Goal: Task Accomplishment & Management: Complete application form

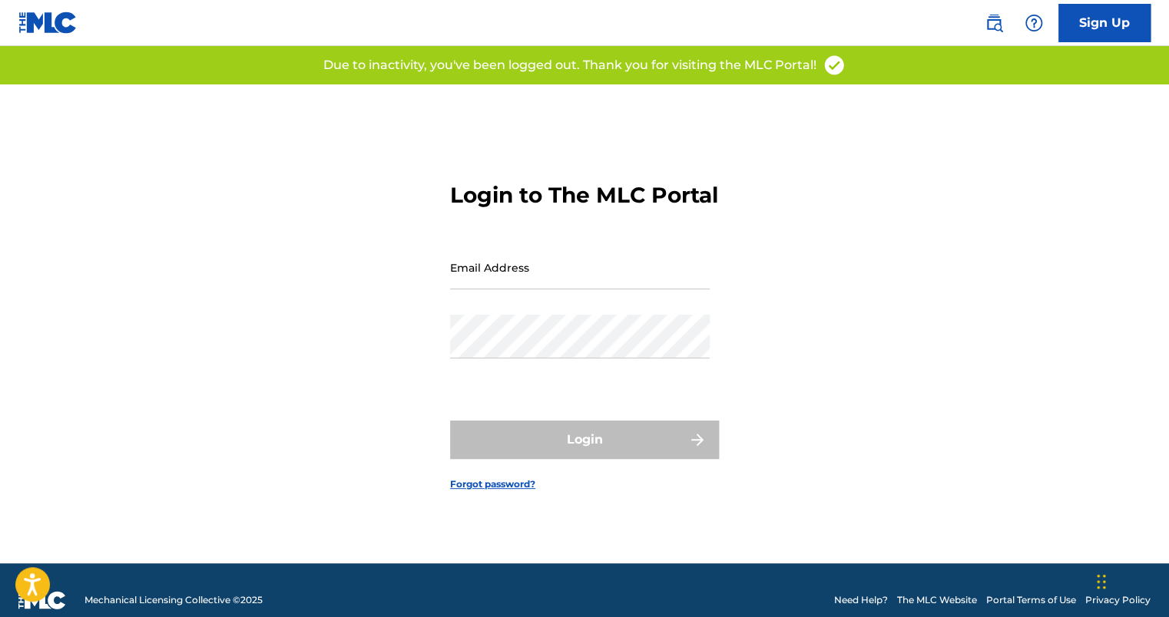
type input "[EMAIL_ADDRESS][DOMAIN_NAME]"
click at [536, 456] on div "Login" at bounding box center [584, 440] width 269 height 38
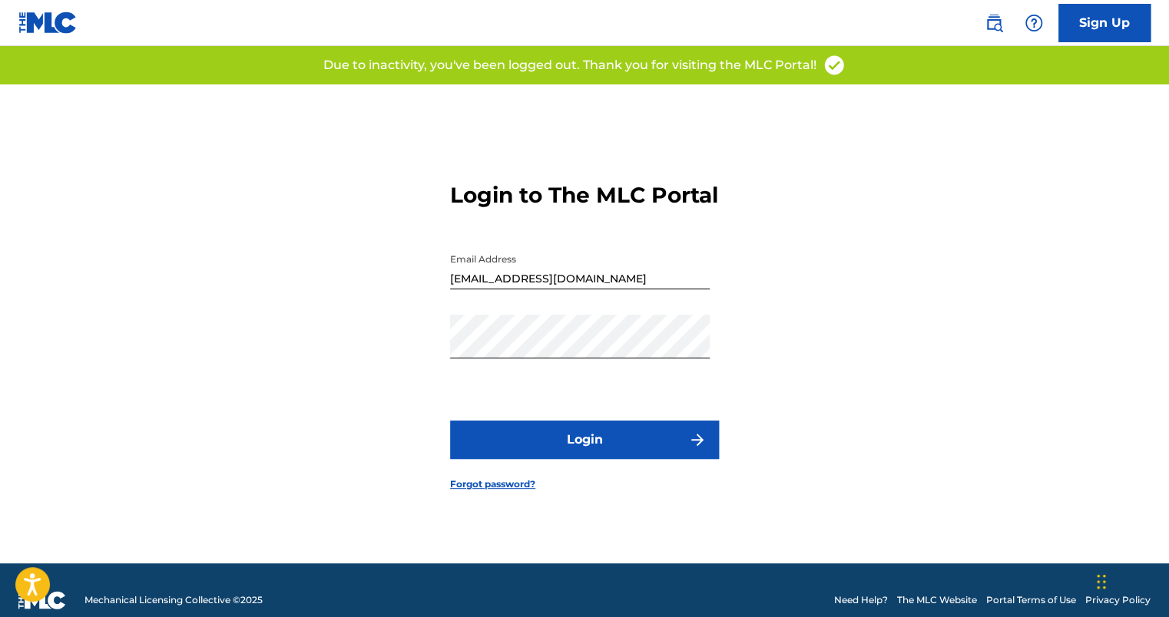
click at [636, 459] on button "Login" at bounding box center [584, 440] width 269 height 38
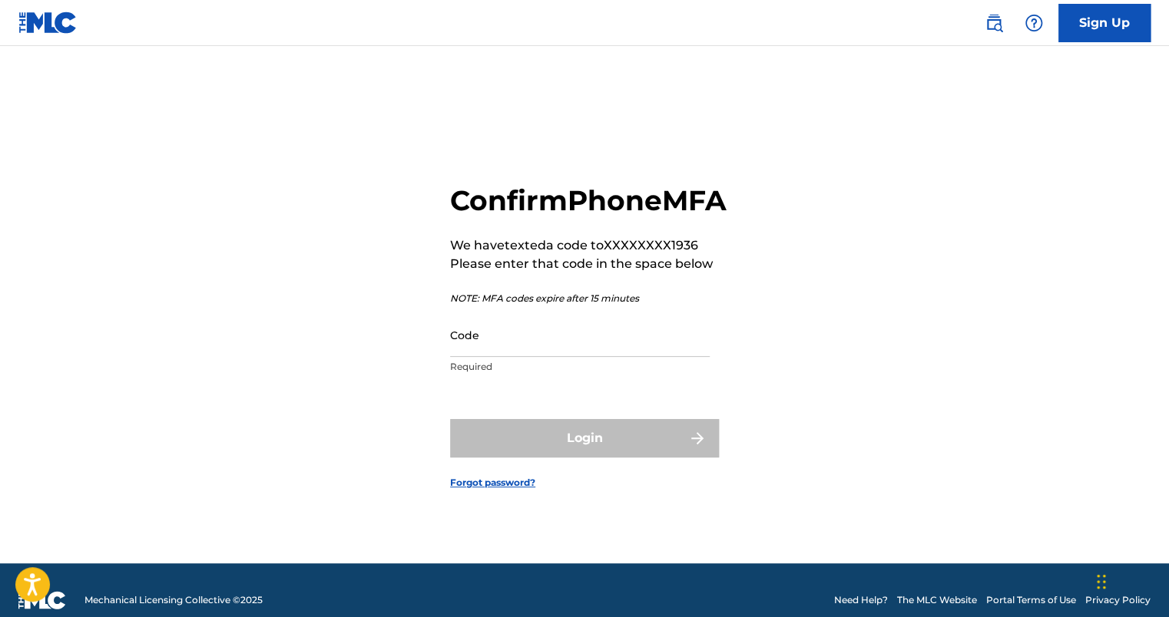
click at [593, 357] on input "Code" at bounding box center [580, 335] width 260 height 44
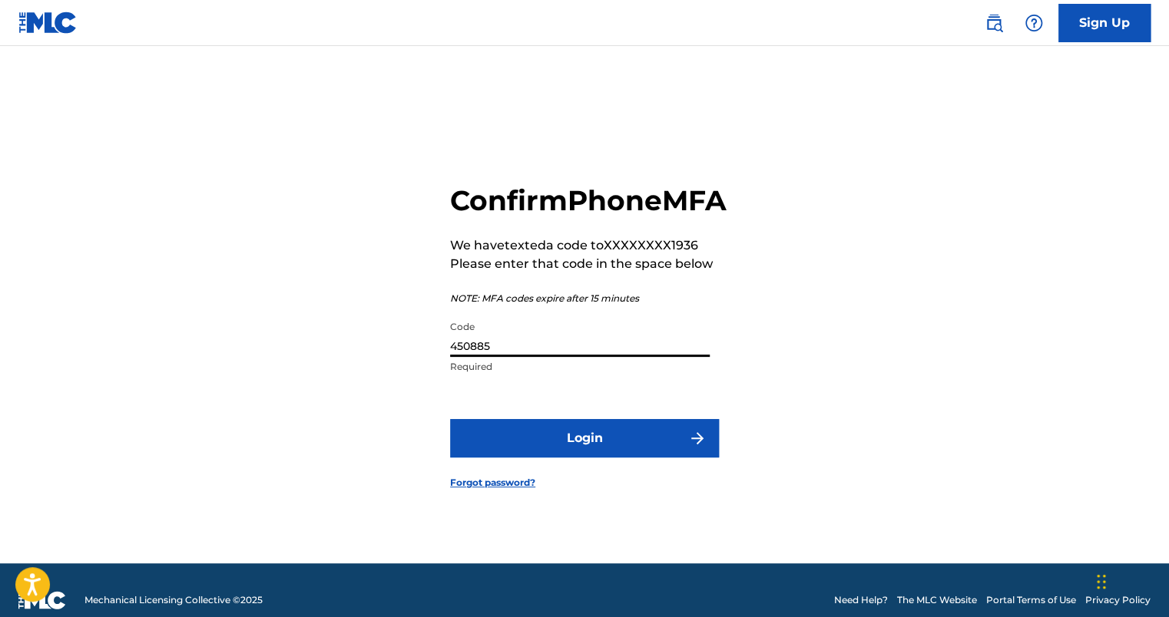
type input "450885"
click at [626, 445] on button "Login" at bounding box center [584, 438] width 269 height 38
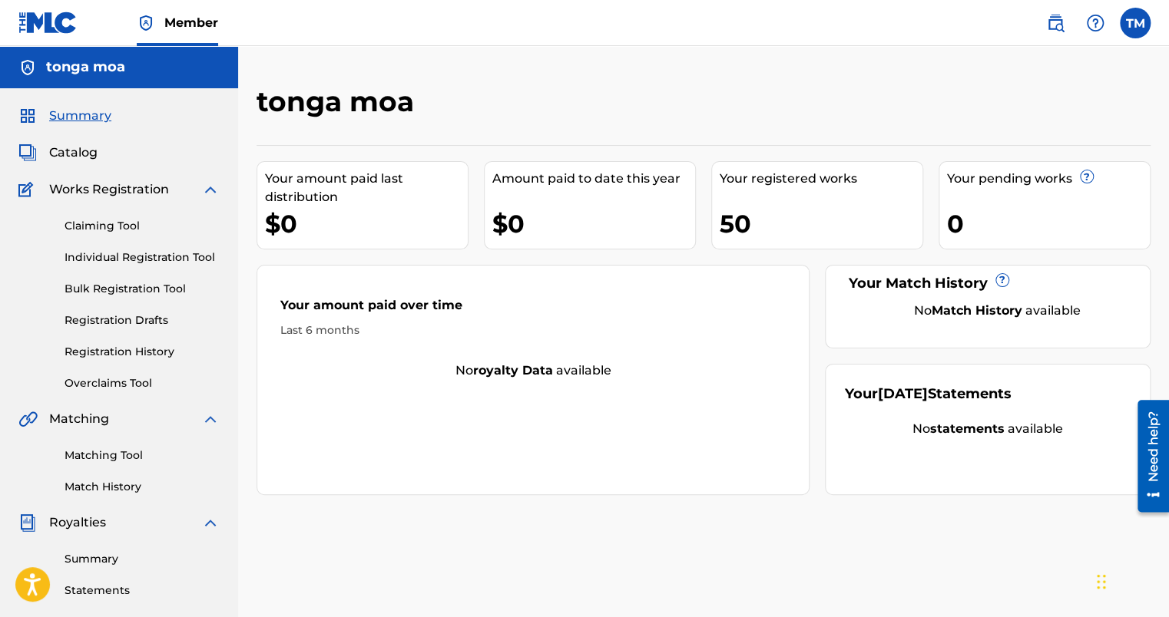
click at [45, 154] on link "Catalog" at bounding box center [57, 153] width 79 height 18
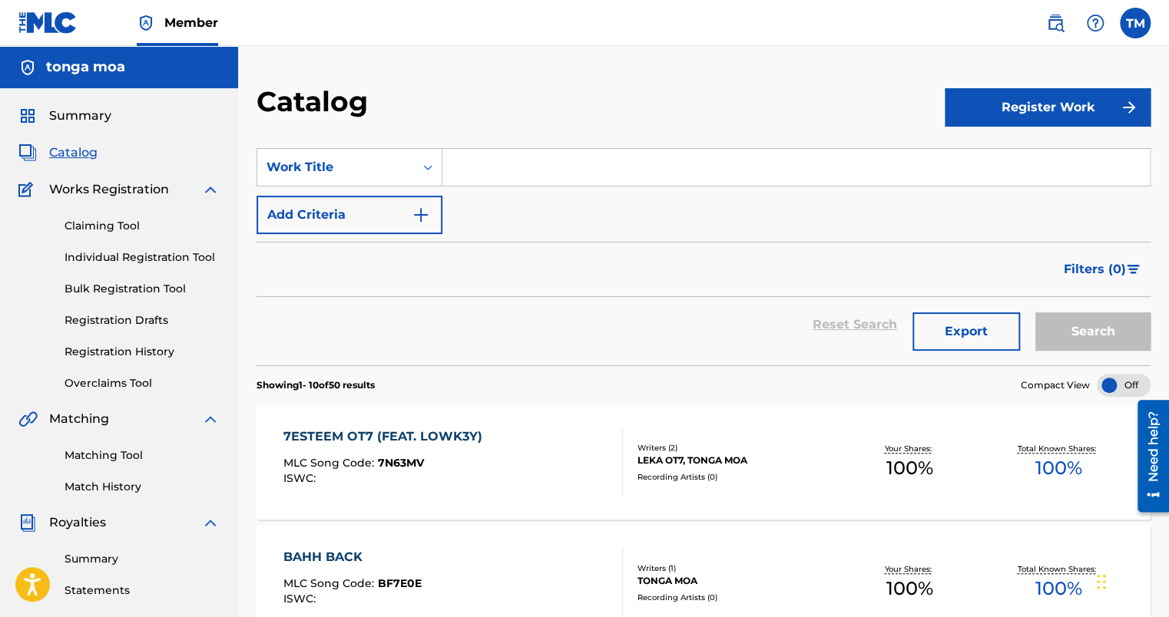
click at [989, 107] on button "Register Work" at bounding box center [1048, 107] width 206 height 38
click at [968, 151] on link "Individual" at bounding box center [1048, 157] width 206 height 37
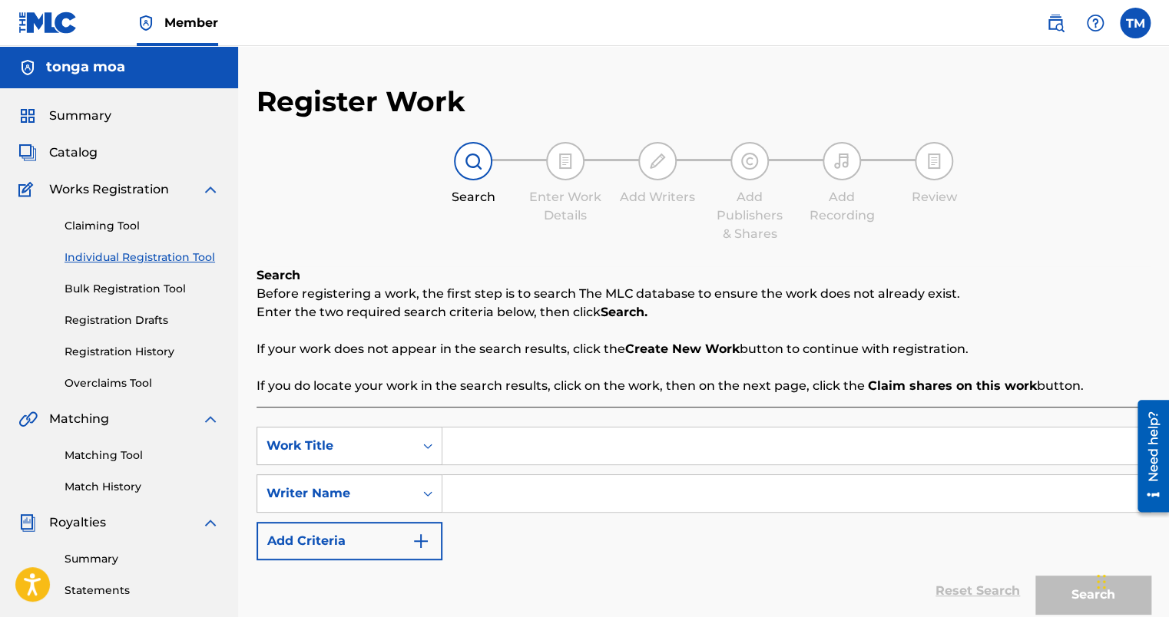
click at [551, 449] on input "Search Form" at bounding box center [795, 446] width 707 height 37
click at [513, 487] on span "field" at bounding box center [505, 480] width 27 height 15
type input "in the field"
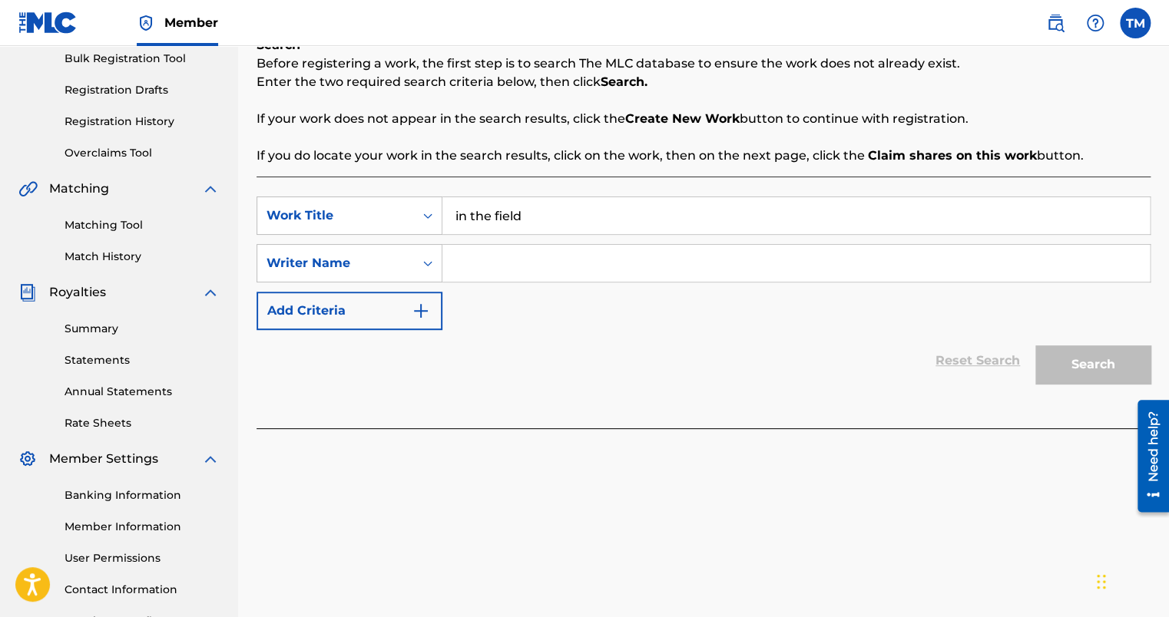
scroll to position [230, 0]
click at [519, 289] on div "SearchWithCriteriaaac04741-18cd-4708-b0e4-0e997616a69b Work Title in the field …" at bounding box center [704, 264] width 894 height 134
click at [522, 257] on input "Search Form" at bounding box center [795, 263] width 707 height 37
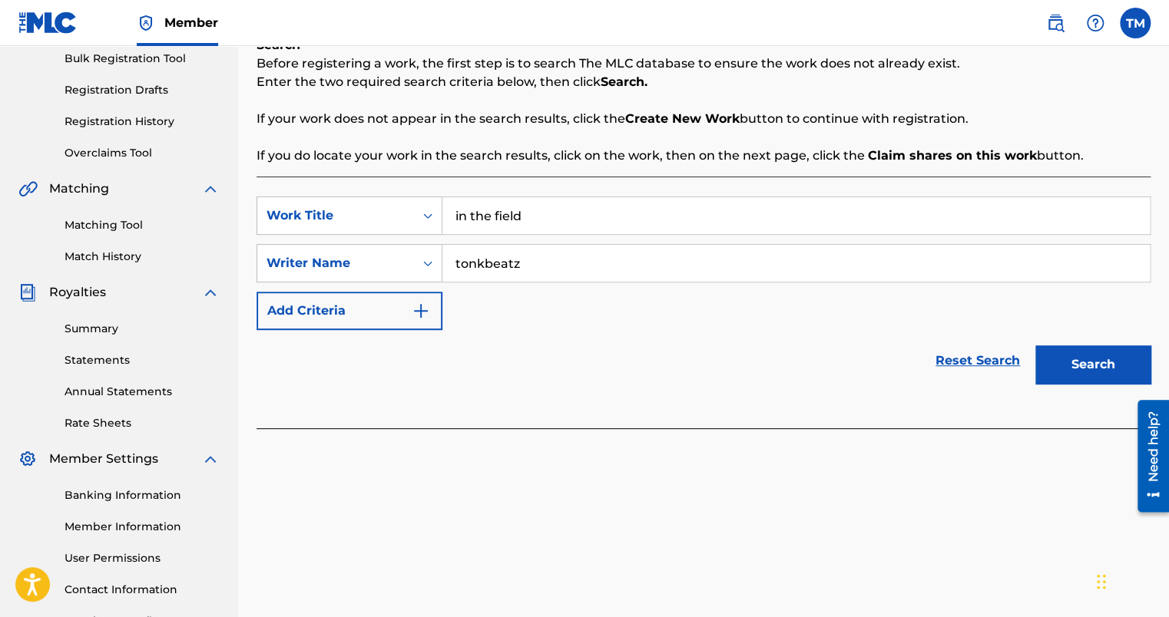
type input "tonkbeatz"
click at [1091, 363] on button "Search" at bounding box center [1092, 365] width 115 height 38
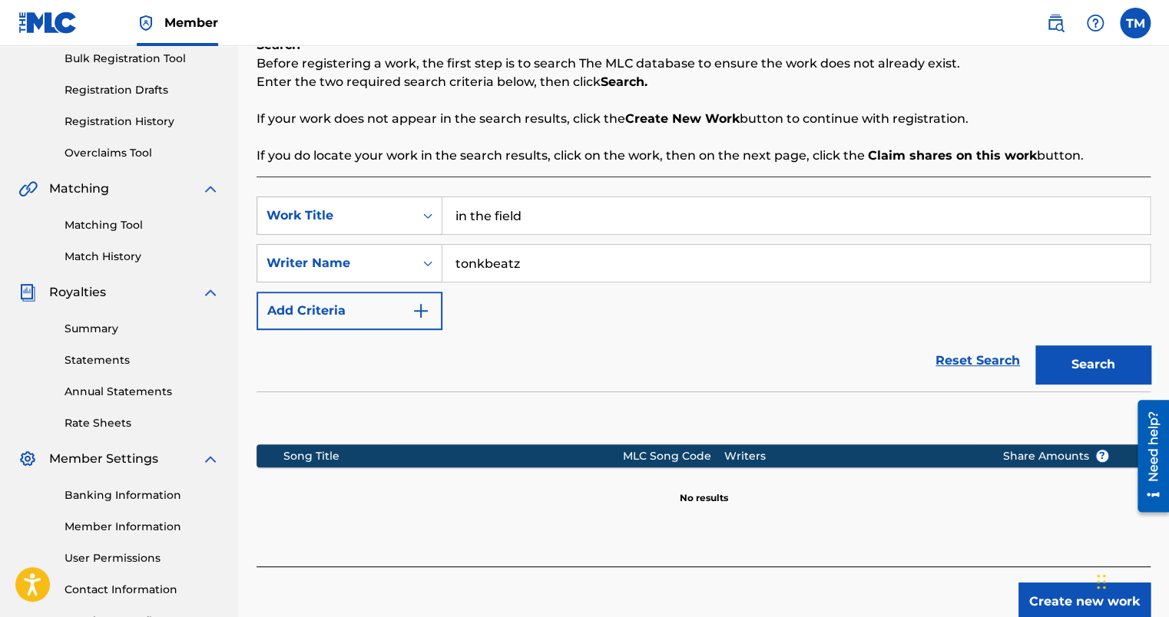
scroll to position [335, 0]
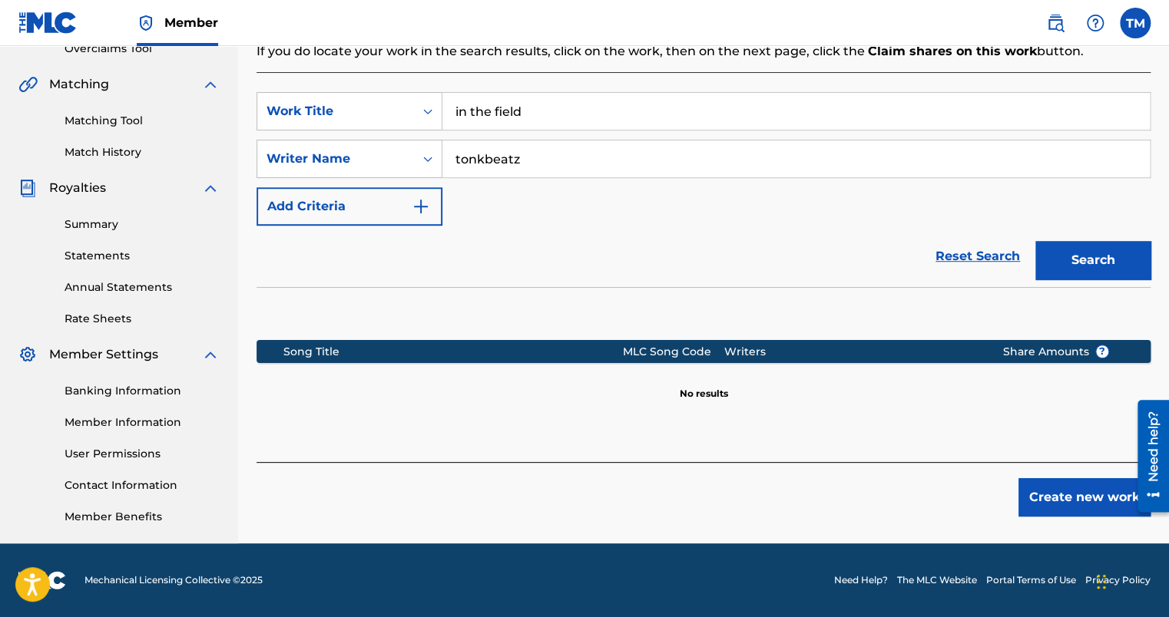
click at [1057, 495] on button "Create new work" at bounding box center [1084, 497] width 132 height 38
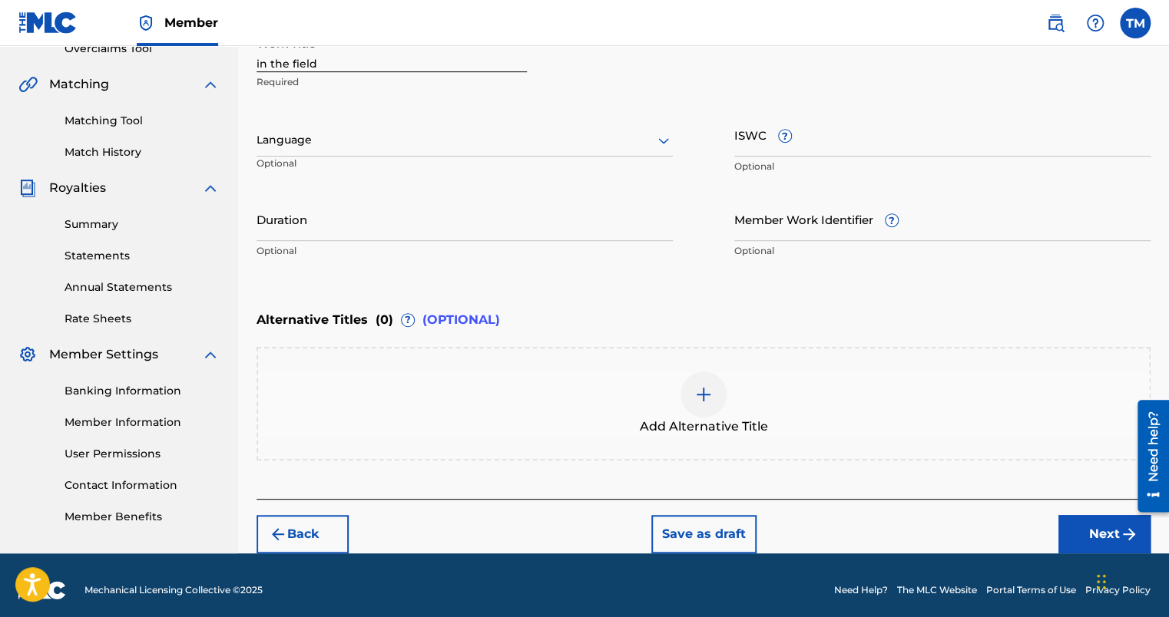
scroll to position [181, 0]
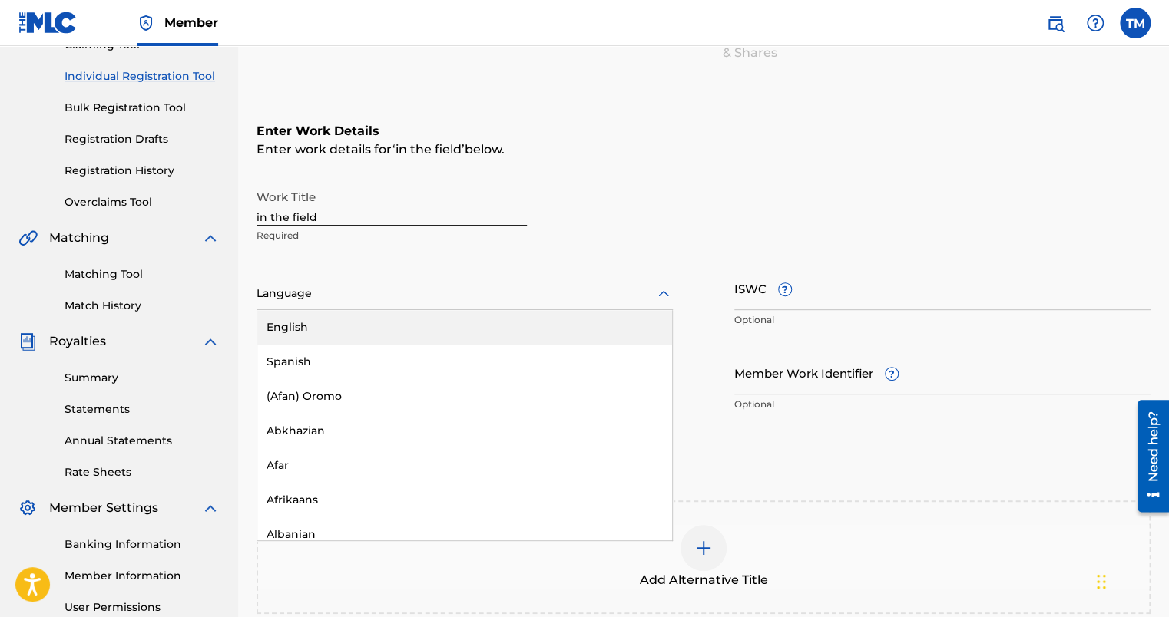
drag, startPoint x: 333, startPoint y: 280, endPoint x: 324, endPoint y: 293, distance: 15.6
click at [324, 293] on div "Language" at bounding box center [465, 294] width 416 height 32
click at [323, 331] on div "English" at bounding box center [464, 327] width 415 height 35
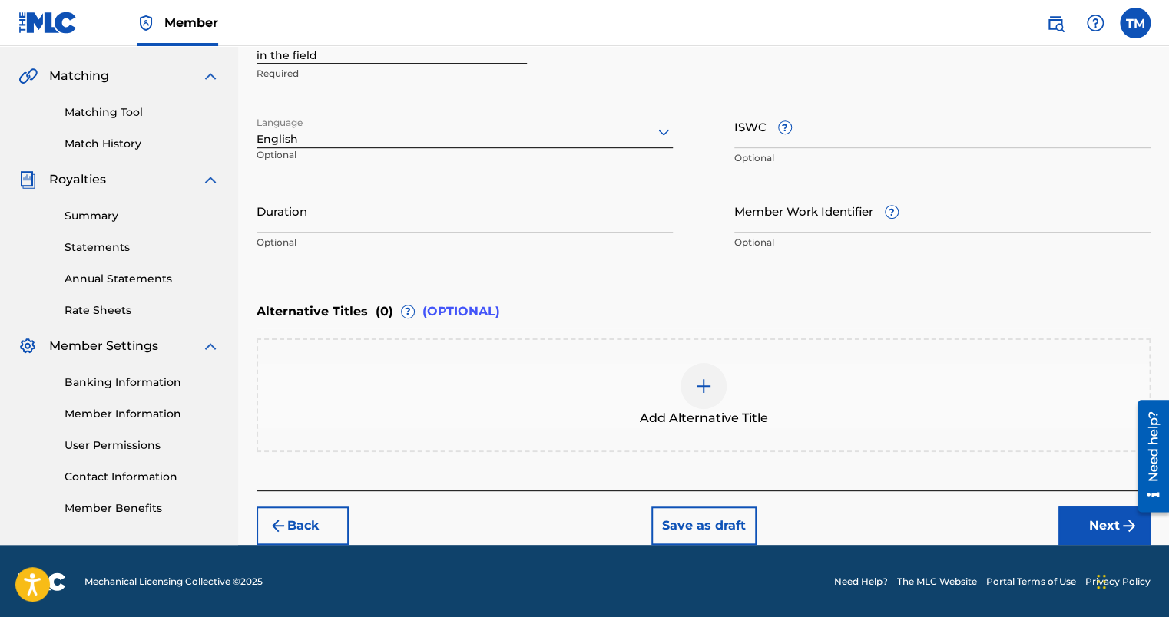
click at [1087, 518] on button "Next" at bounding box center [1104, 526] width 92 height 38
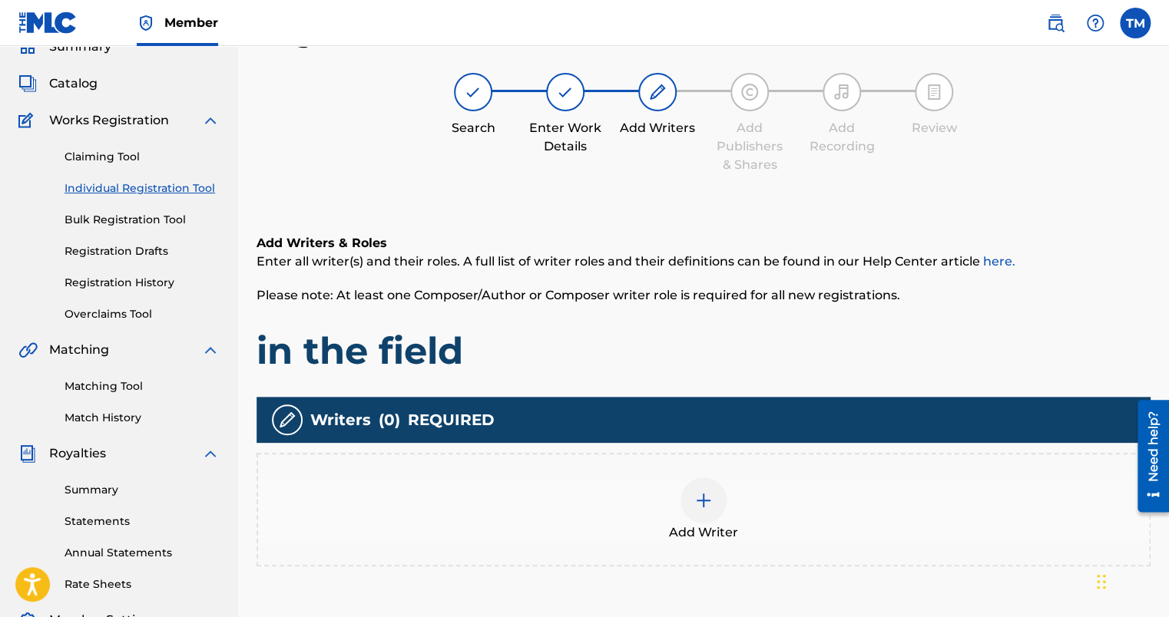
scroll to position [223, 0]
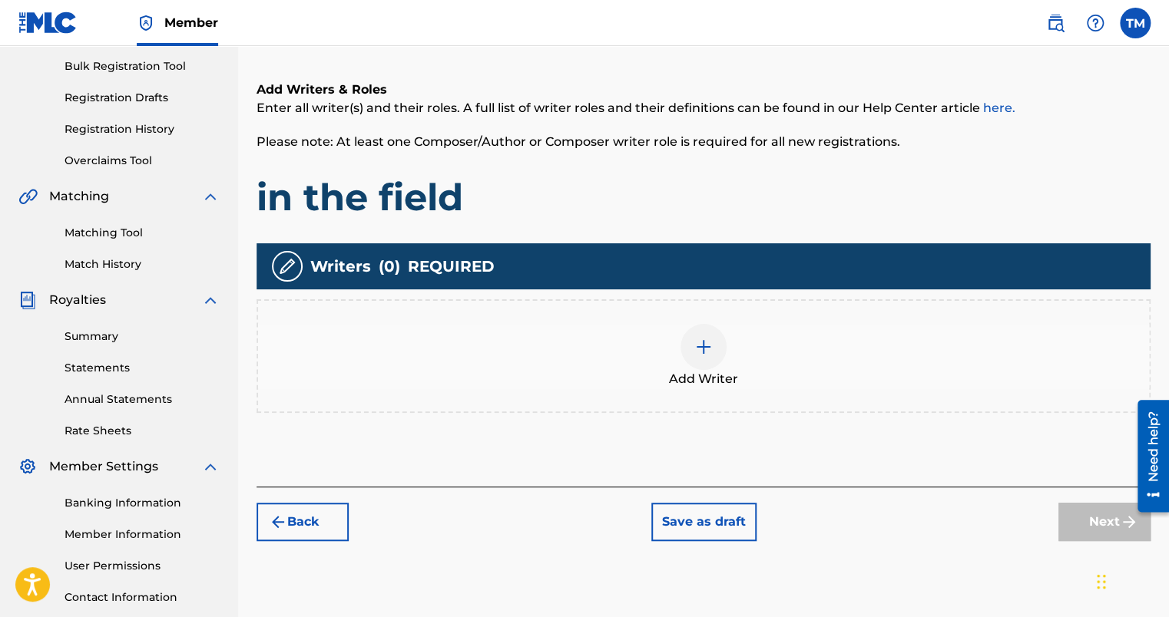
click at [693, 358] on div at bounding box center [703, 347] width 46 height 46
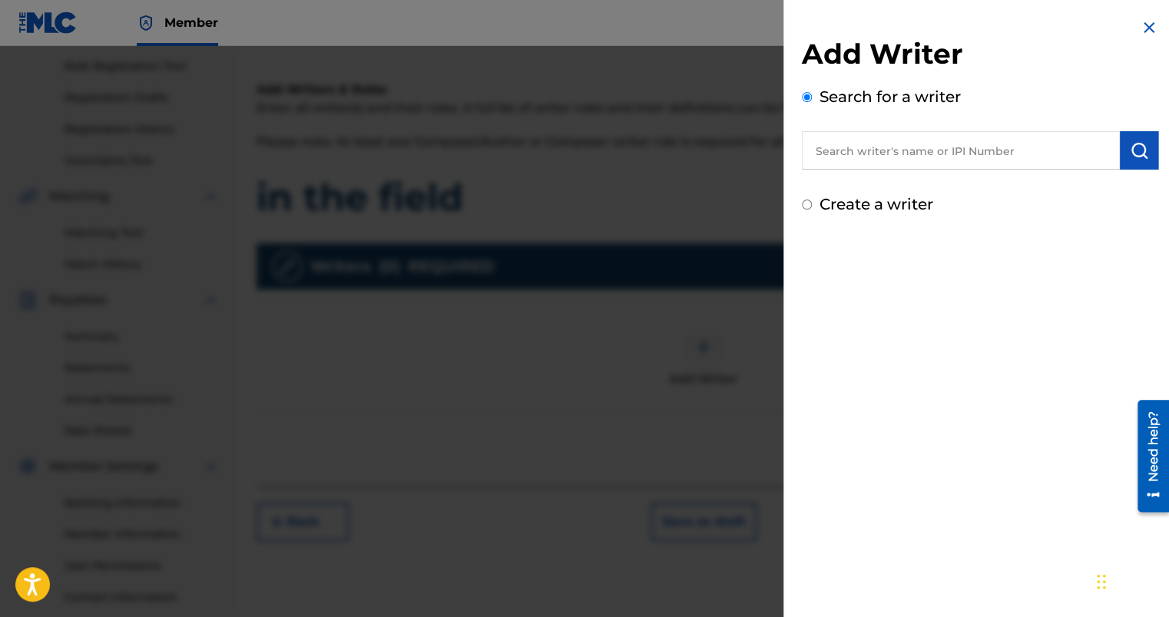
click at [802, 203] on input "Create a writer" at bounding box center [807, 205] width 10 height 10
radio input "false"
radio input "true"
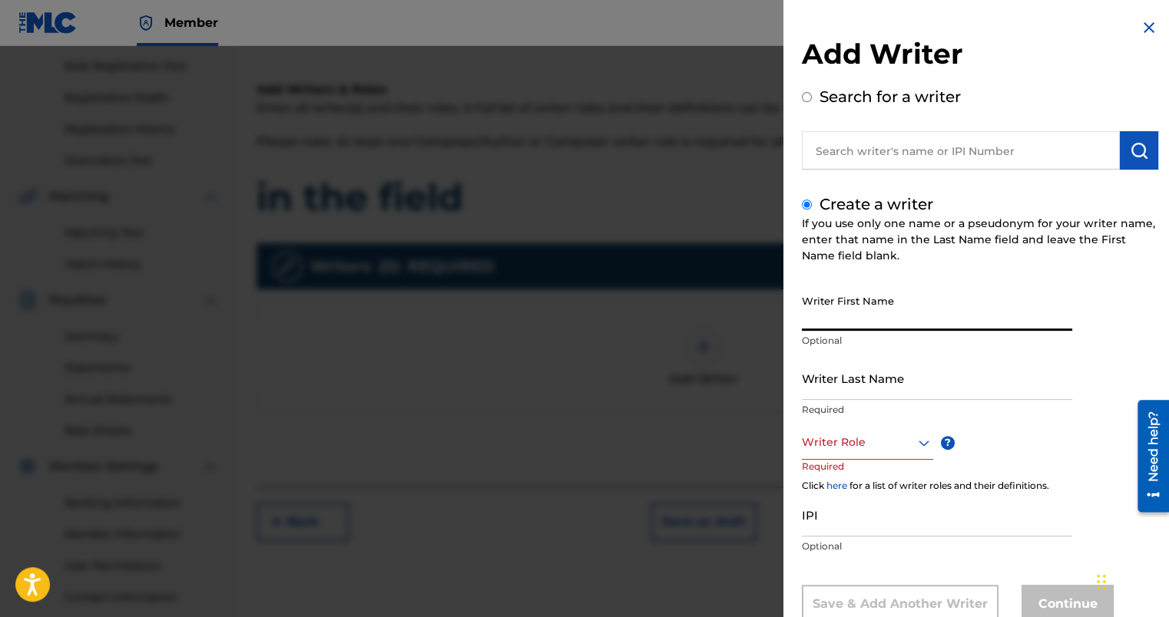
click at [859, 312] on input "Writer First Name" at bounding box center [937, 309] width 270 height 44
type input "[GEOGRAPHIC_DATA]"
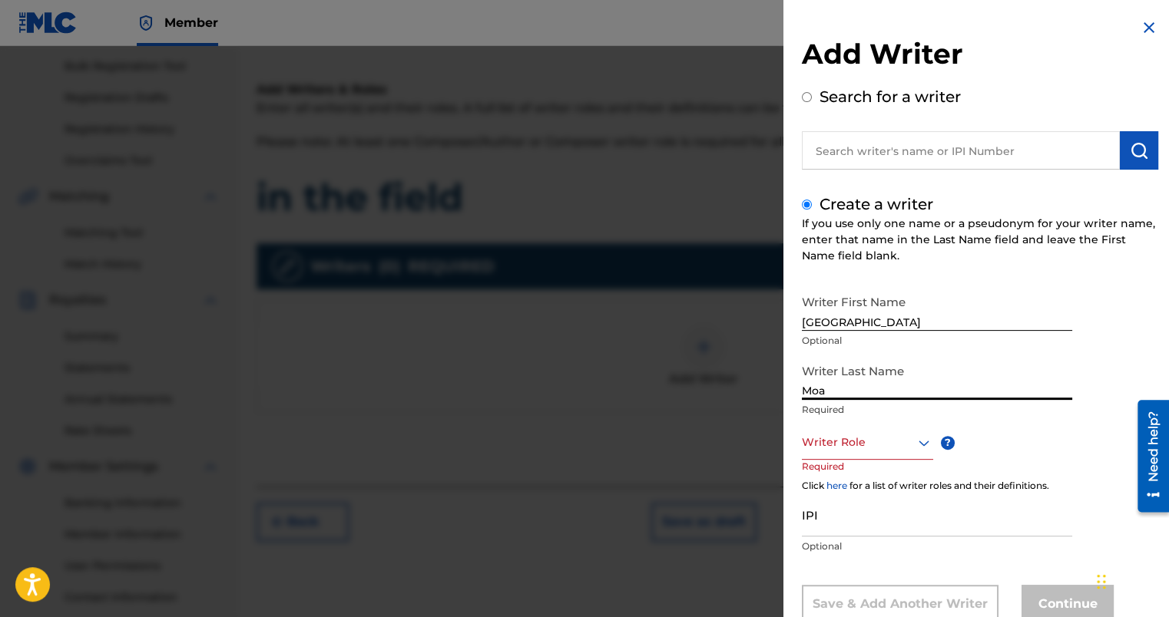
type input "Moa"
click at [857, 447] on div "Writer Role" at bounding box center [867, 442] width 131 height 35
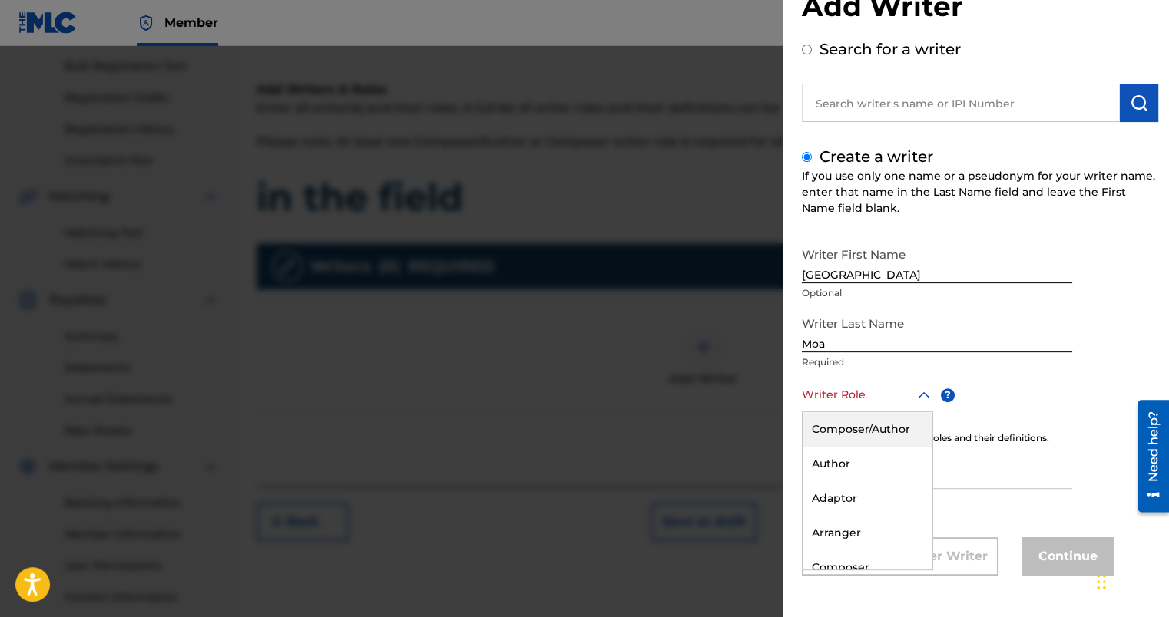
click at [860, 436] on div "Composer/Author" at bounding box center [868, 429] width 130 height 35
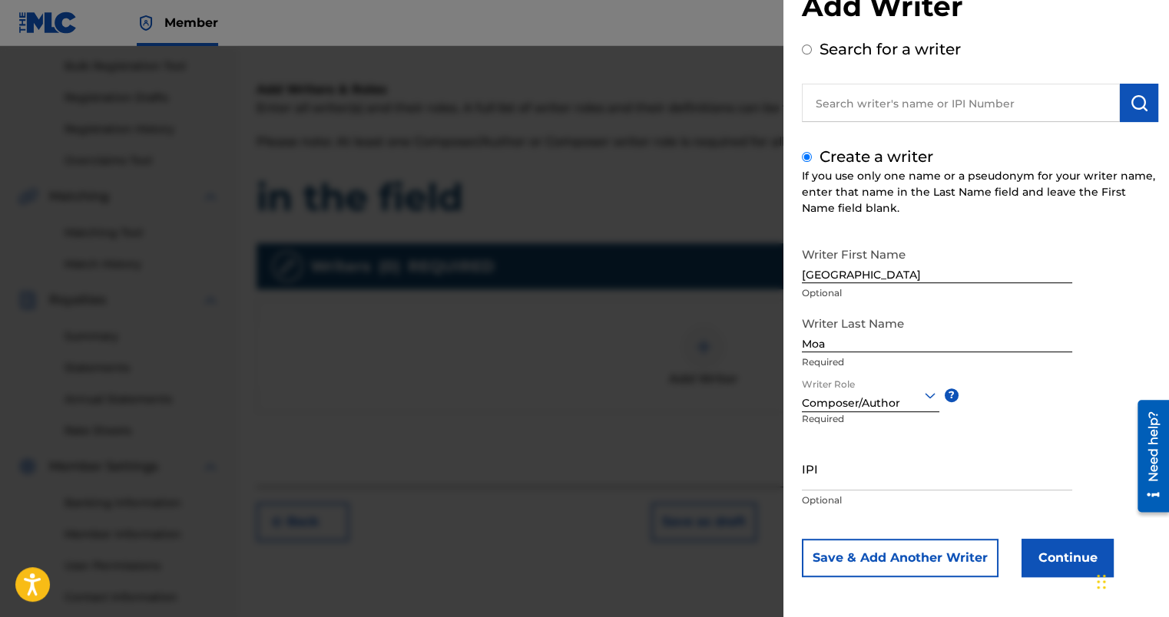
click at [1035, 570] on button "Continue" at bounding box center [1067, 558] width 92 height 38
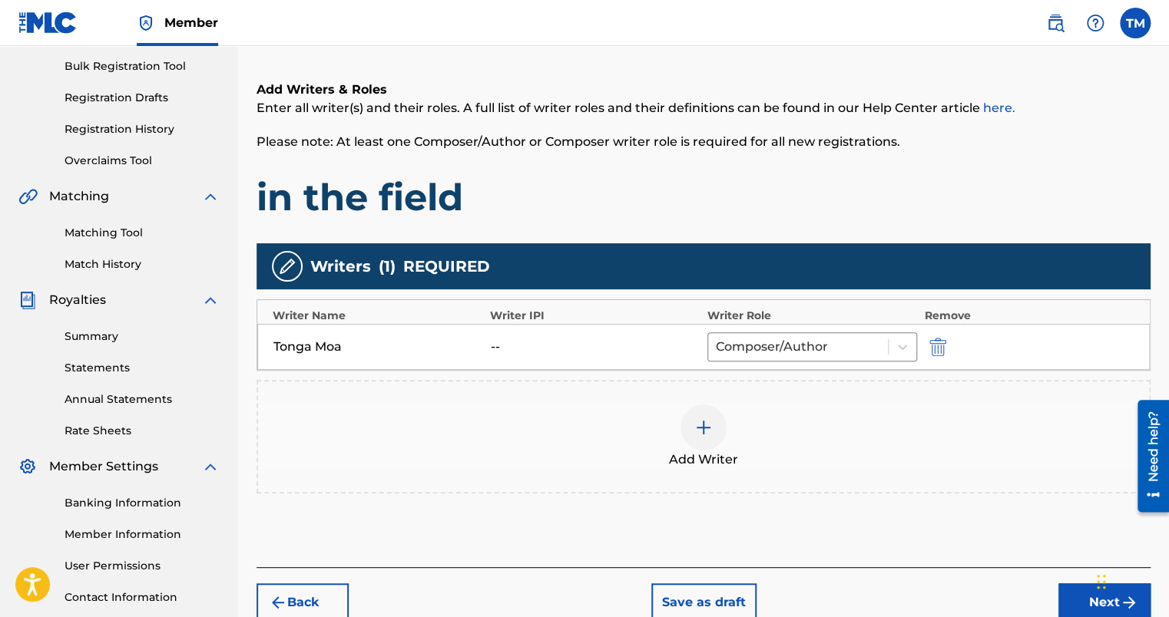
click at [1070, 607] on button "Next" at bounding box center [1104, 603] width 92 height 38
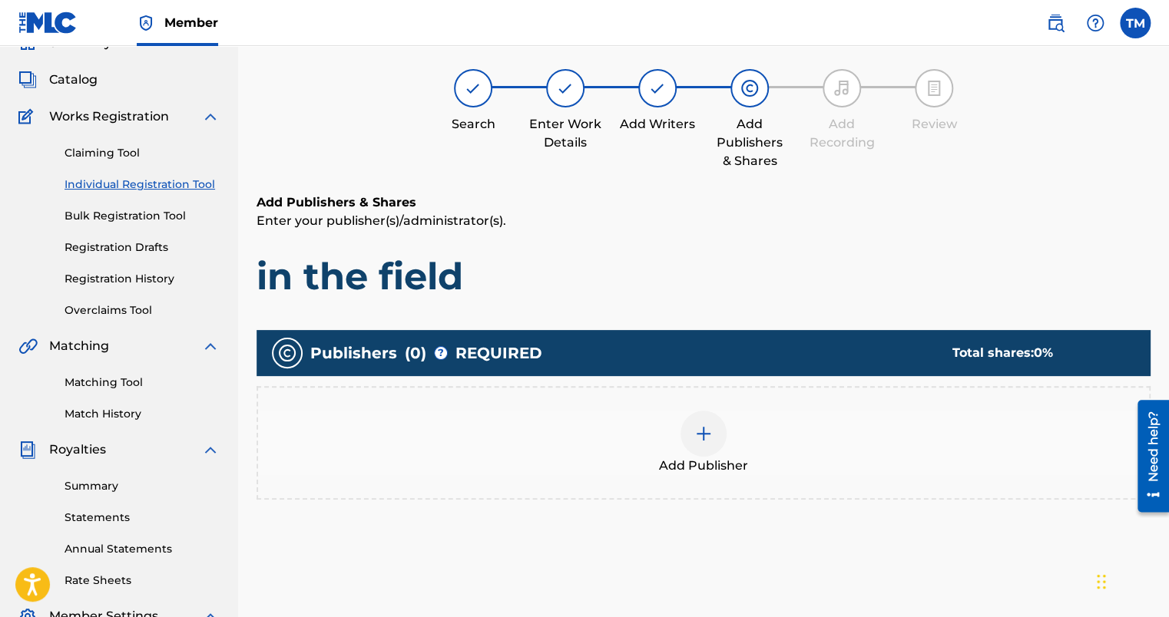
scroll to position [69, 0]
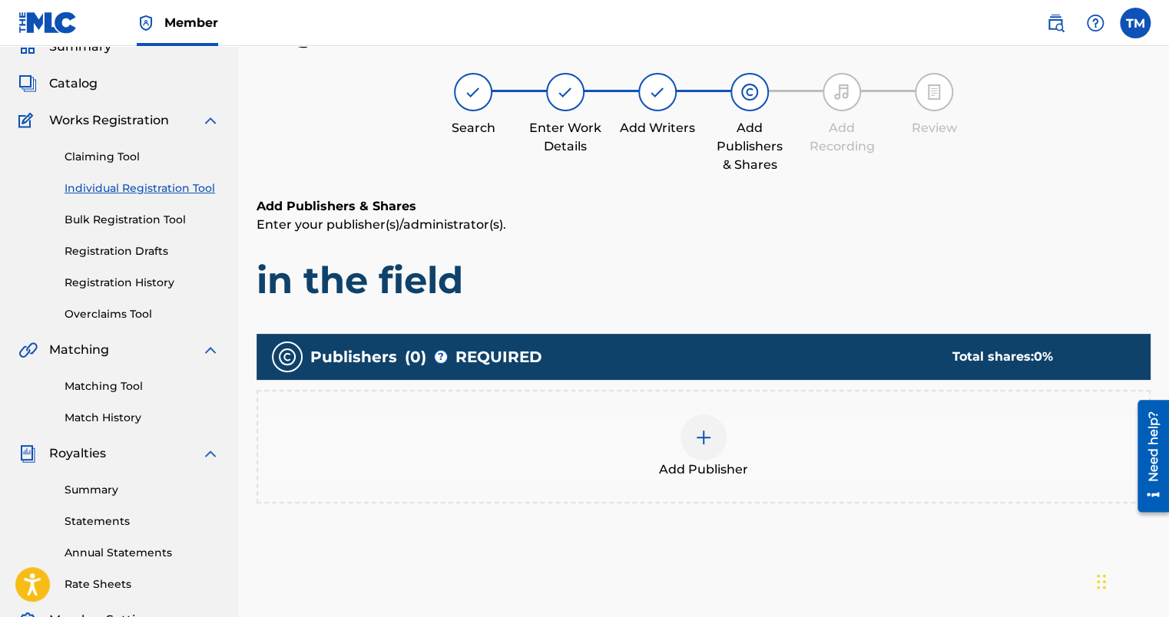
click at [698, 431] on img at bounding box center [703, 438] width 18 height 18
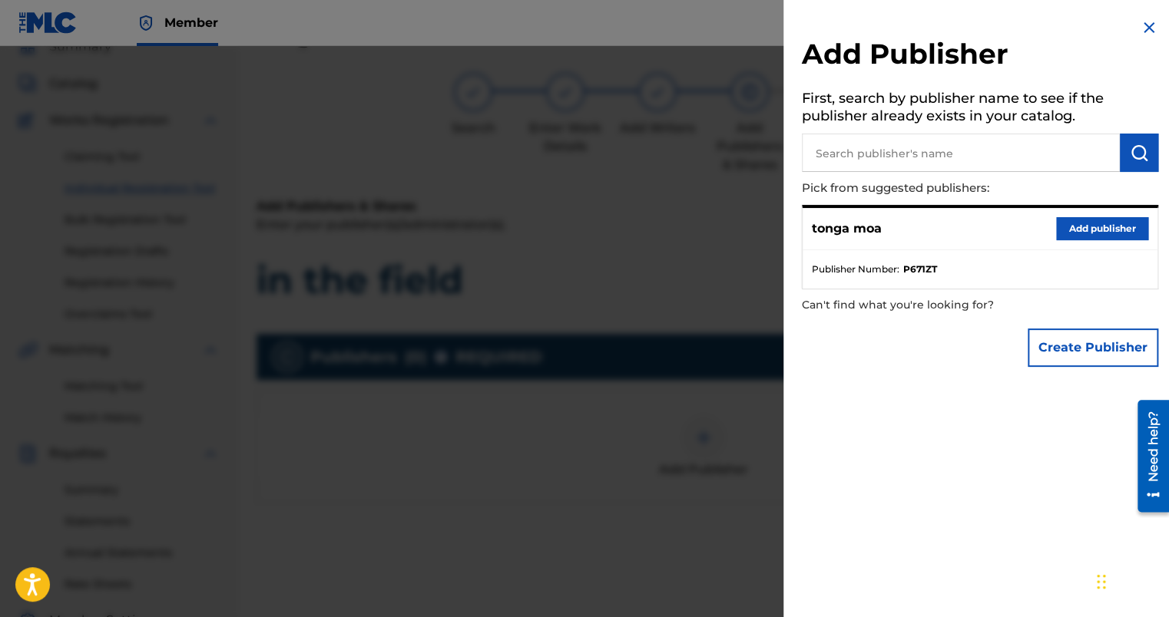
click at [1106, 227] on button "Add publisher" at bounding box center [1102, 228] width 92 height 23
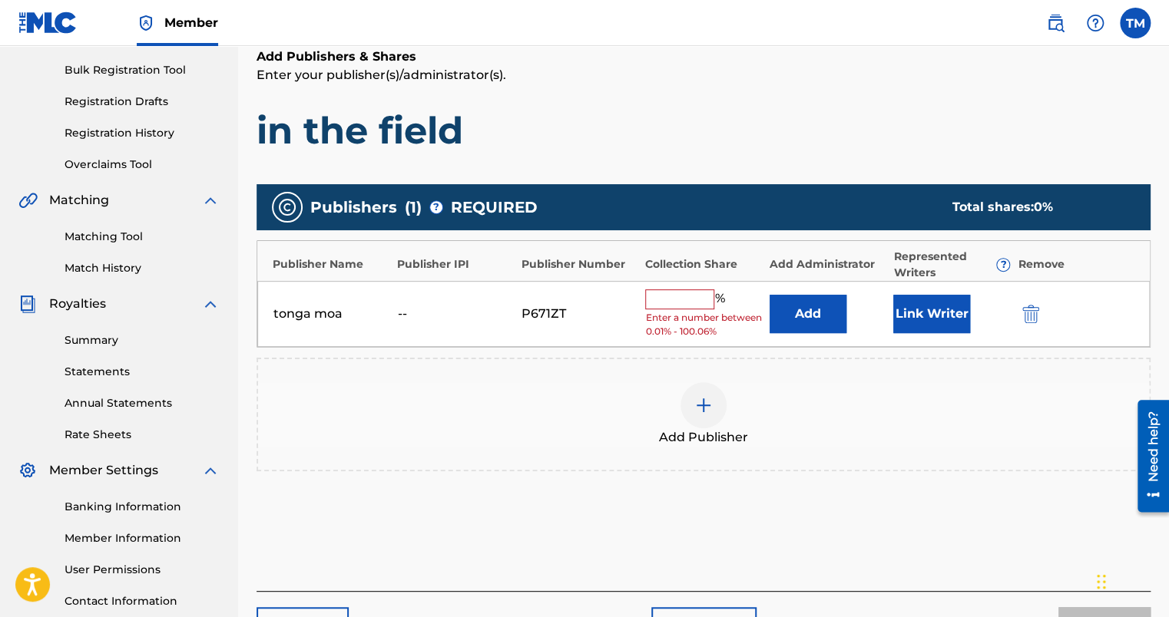
scroll to position [223, 0]
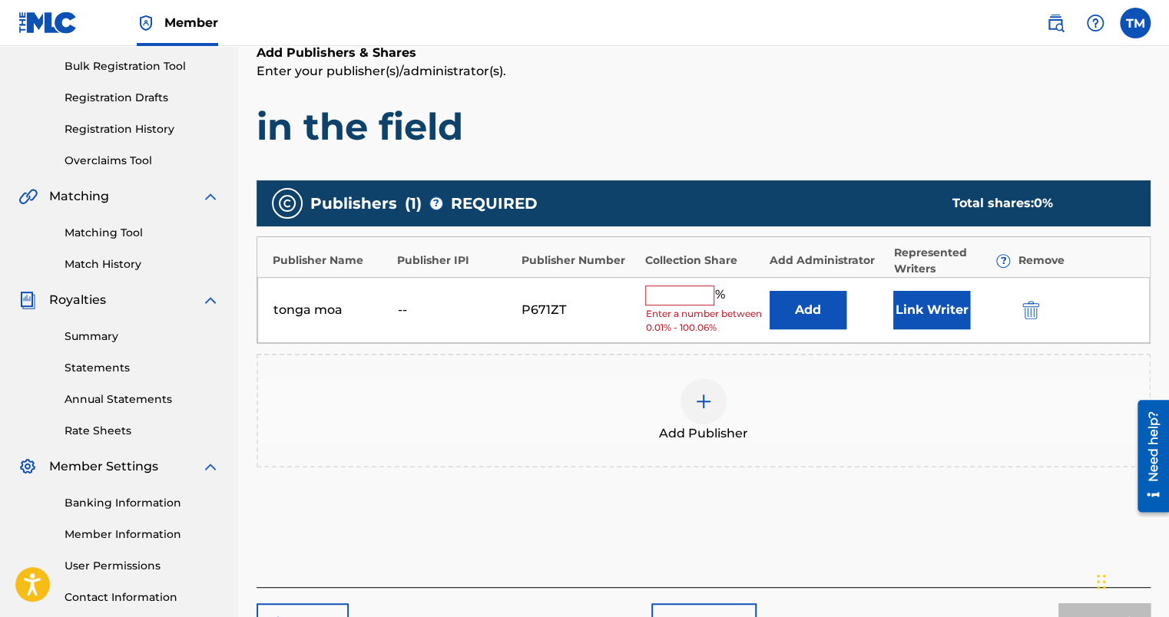
click at [684, 296] on input "text" at bounding box center [679, 296] width 69 height 20
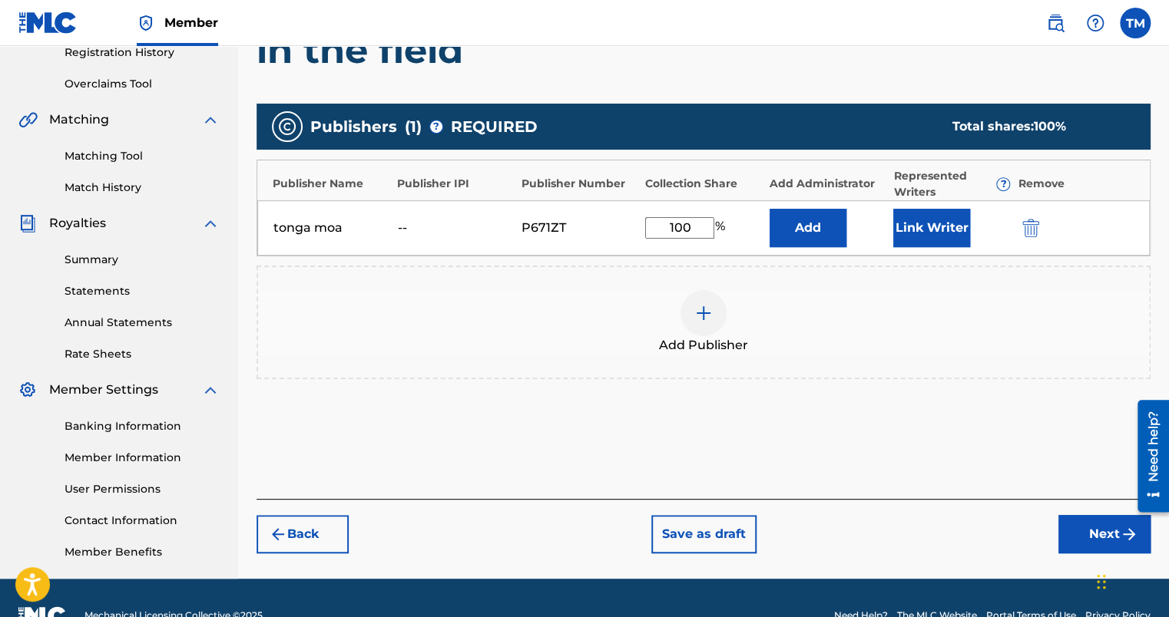
type input "100"
click at [1079, 544] on button "Next" at bounding box center [1104, 534] width 92 height 38
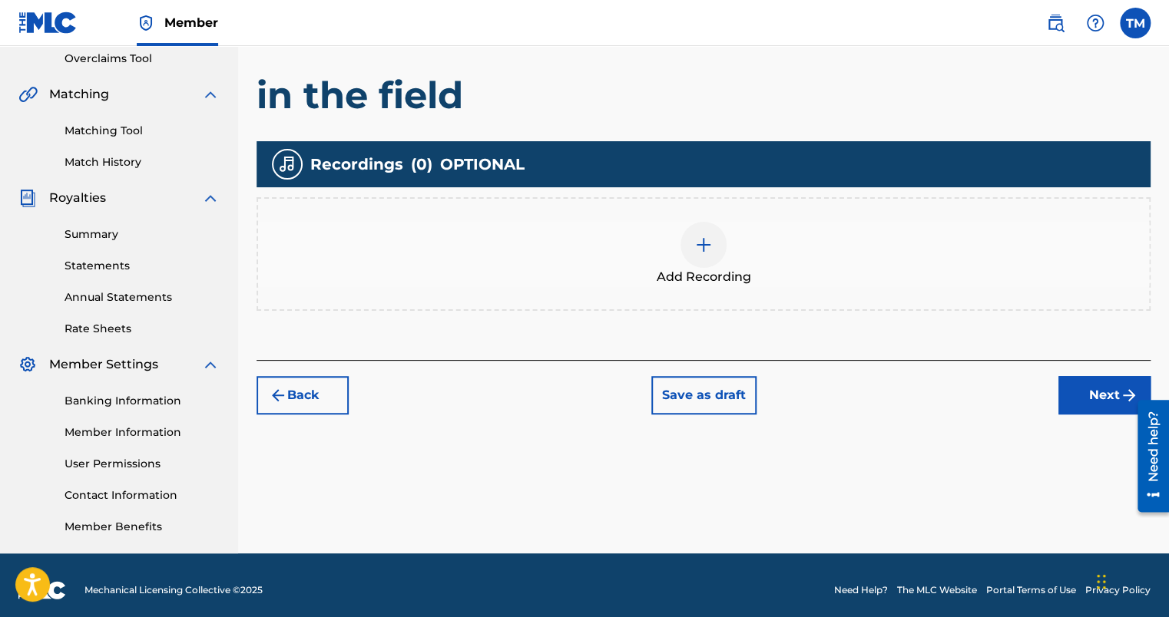
scroll to position [335, 0]
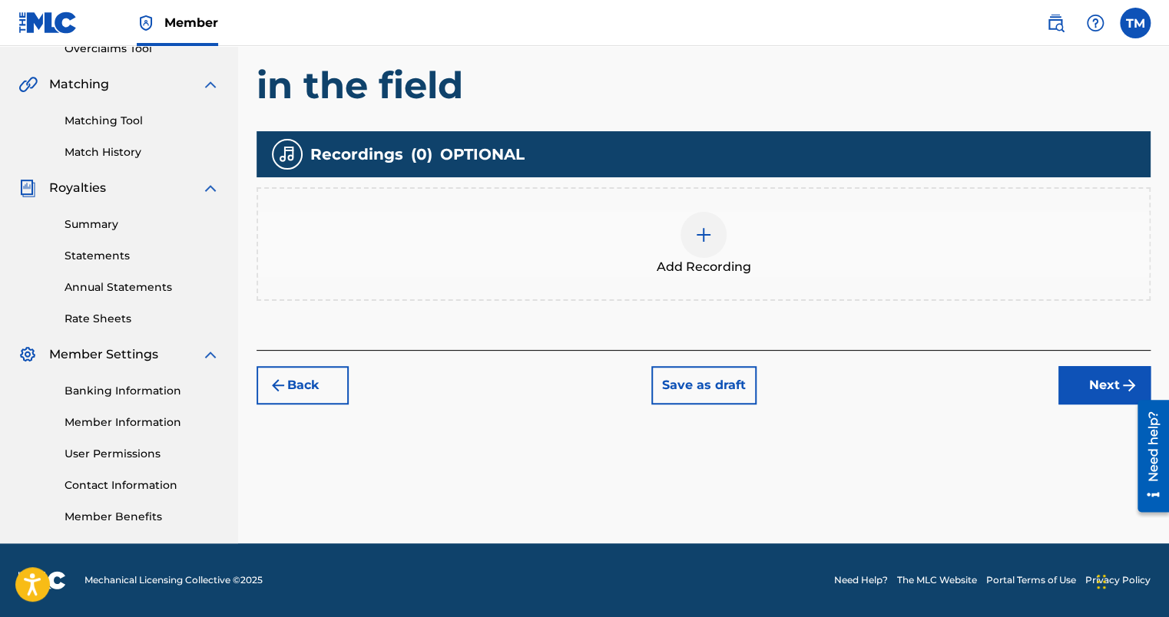
click at [1081, 389] on button "Next" at bounding box center [1104, 385] width 92 height 38
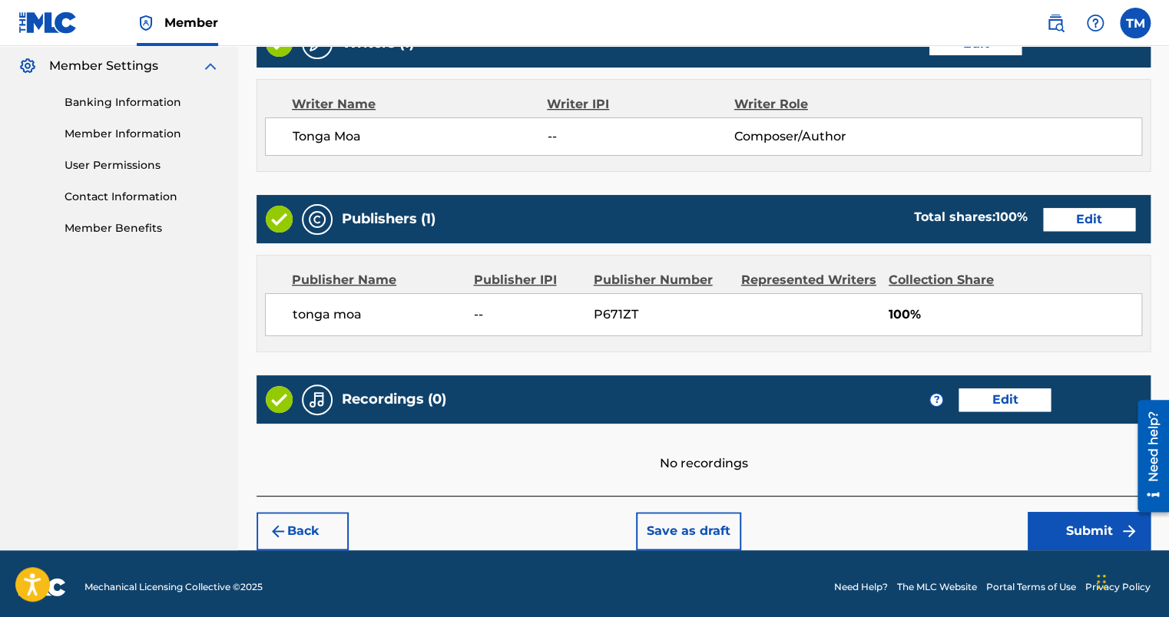
scroll to position [629, 0]
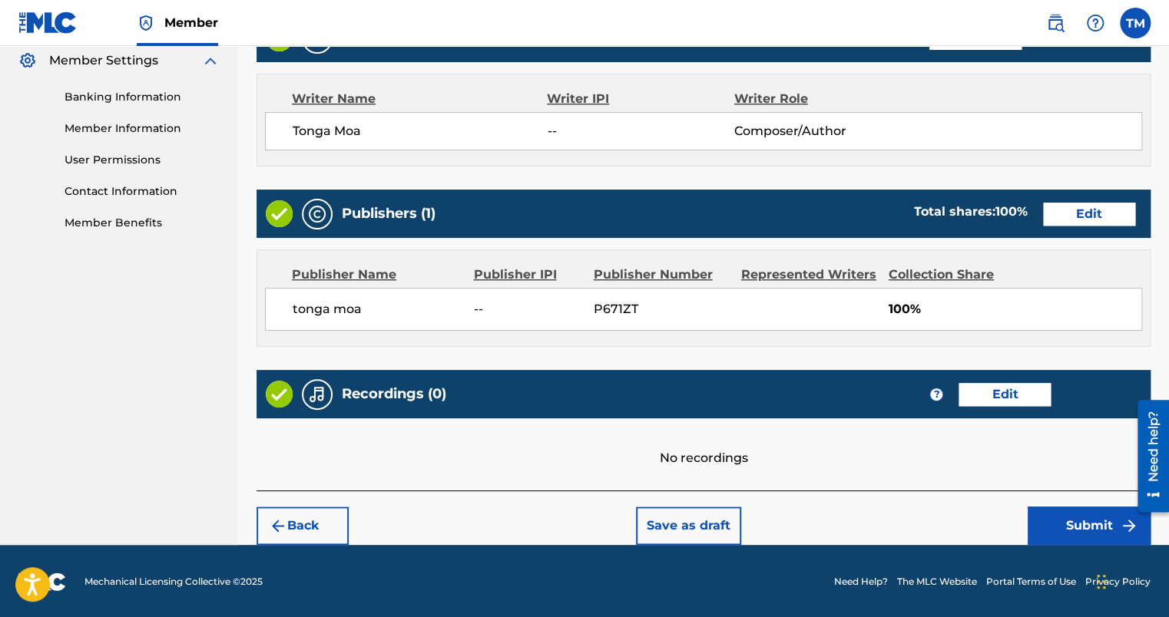
click at [1089, 532] on button "Submit" at bounding box center [1089, 526] width 123 height 38
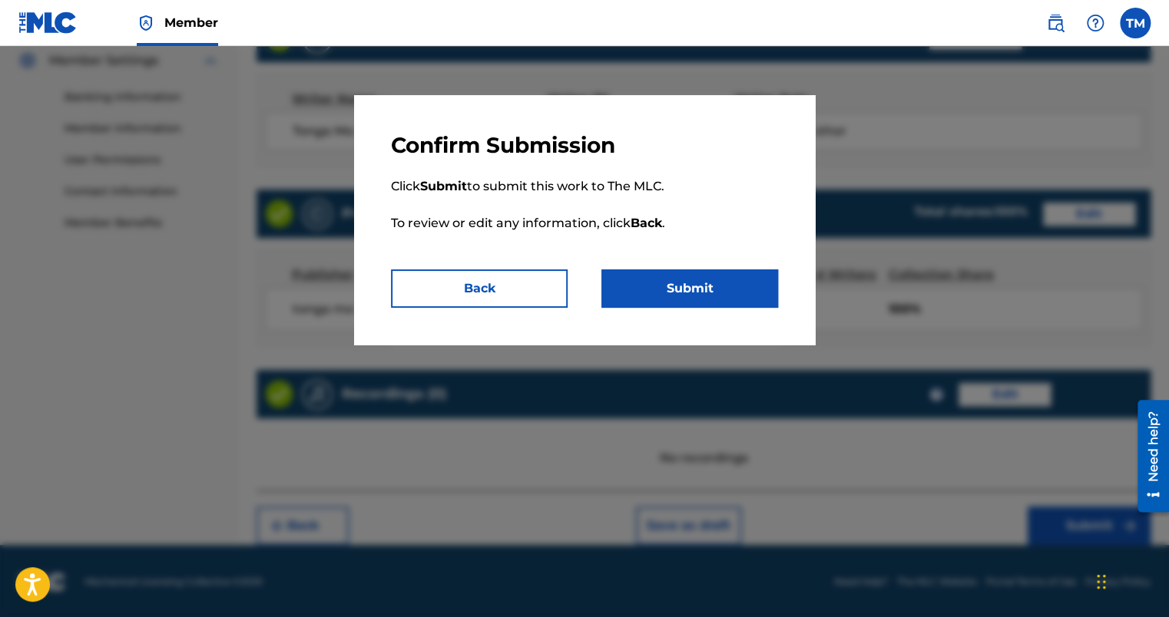
click at [716, 293] on button "Submit" at bounding box center [689, 289] width 177 height 38
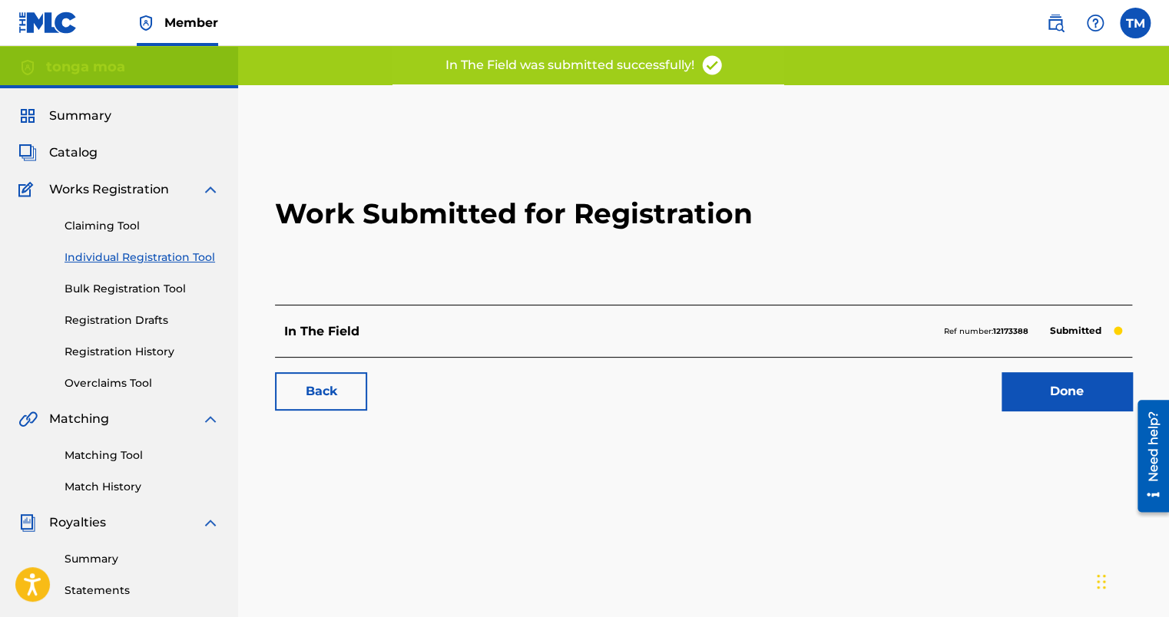
click at [1066, 398] on link "Done" at bounding box center [1066, 391] width 131 height 38
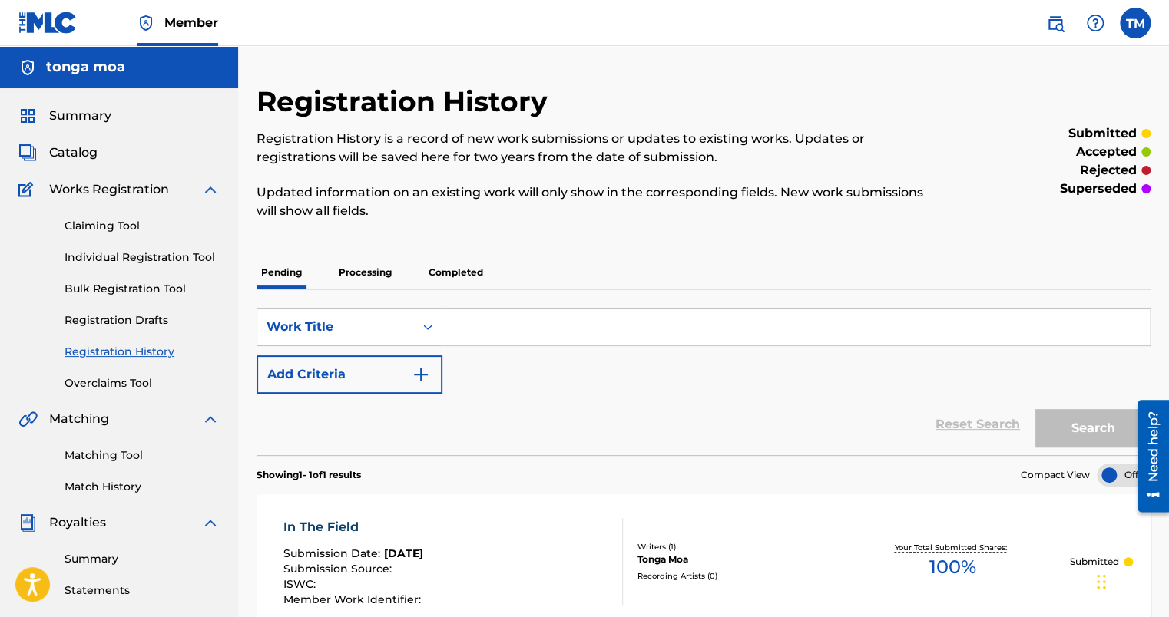
click at [86, 145] on span "Catalog" at bounding box center [73, 153] width 48 height 18
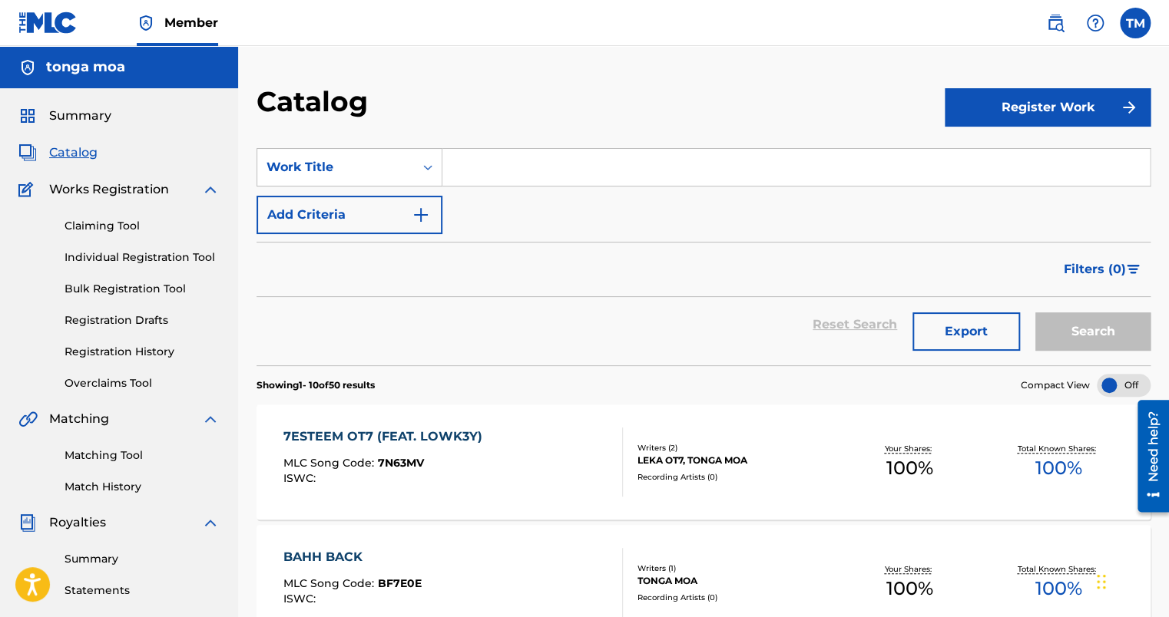
click at [1071, 111] on button "Register Work" at bounding box center [1048, 107] width 206 height 38
click at [1038, 152] on link "Individual" at bounding box center [1048, 157] width 206 height 37
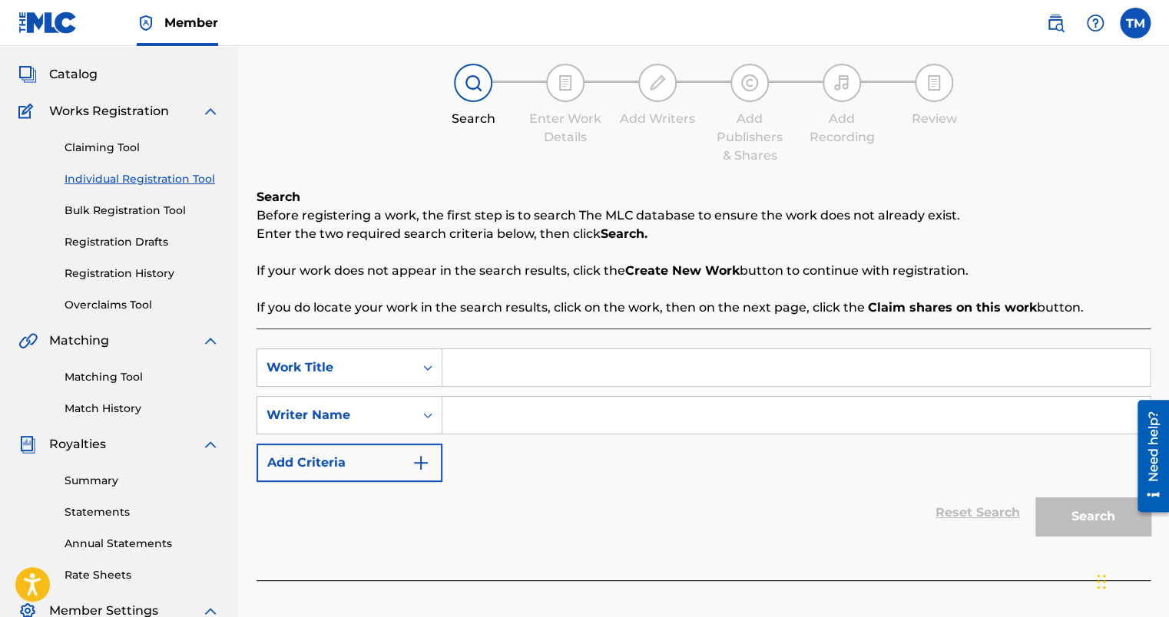
scroll to position [77, 0]
click at [550, 373] on input "Search Form" at bounding box center [795, 369] width 707 height 37
type input "time"
click at [547, 513] on div "Reset Search Search" at bounding box center [704, 514] width 894 height 61
click at [114, 275] on link "Registration History" at bounding box center [142, 275] width 155 height 16
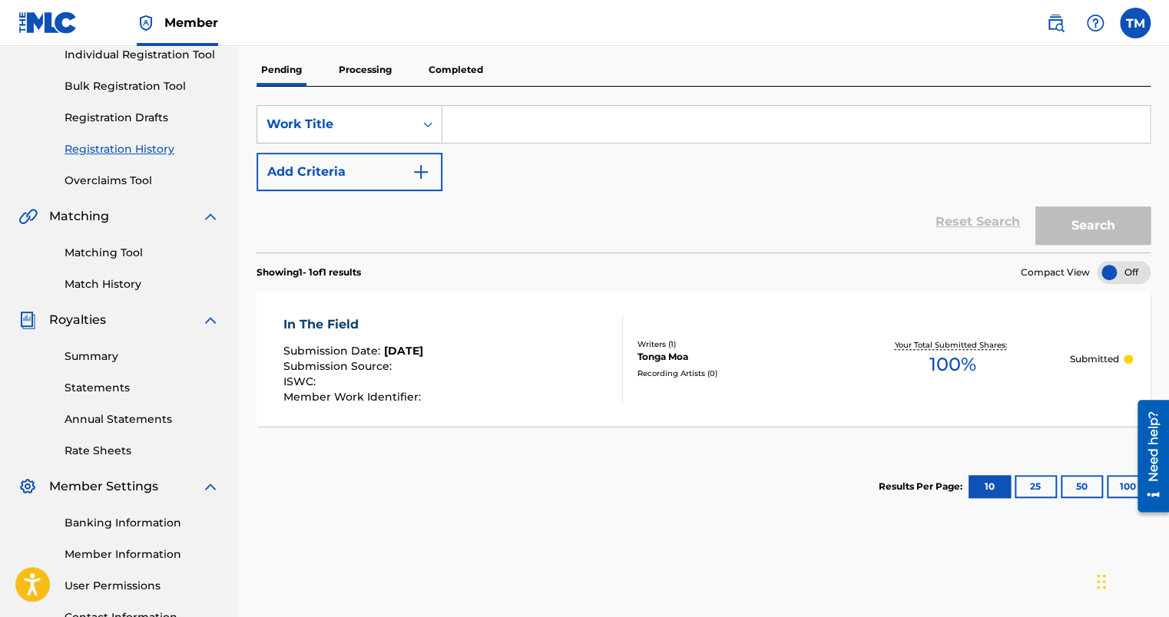
scroll to position [77, 0]
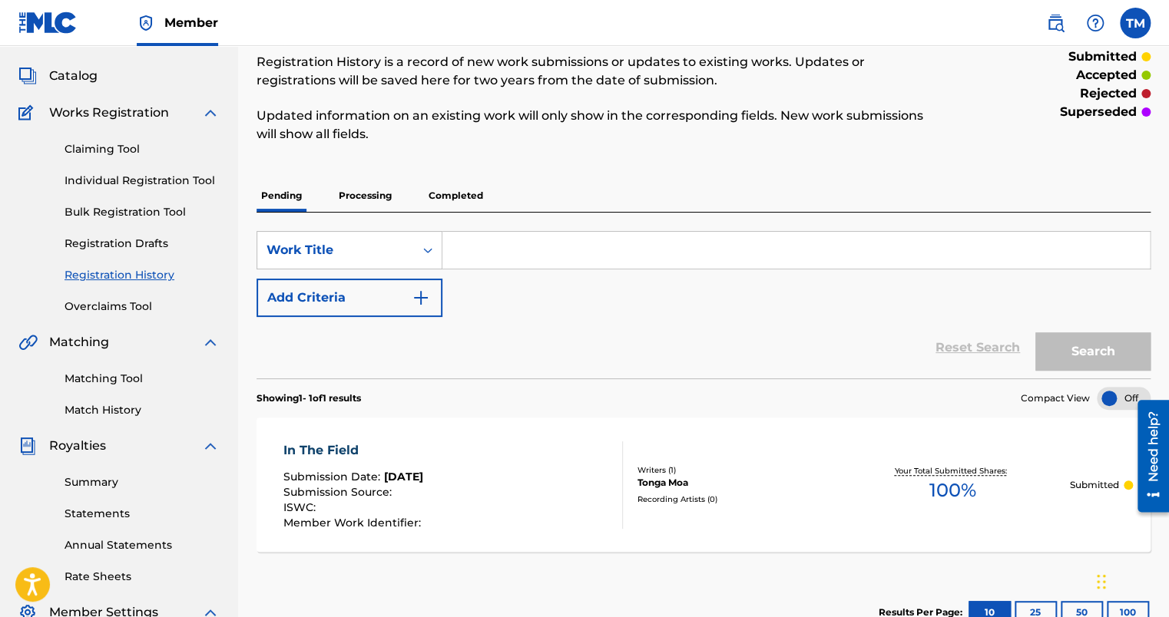
click at [75, 74] on span "Catalog" at bounding box center [73, 76] width 48 height 18
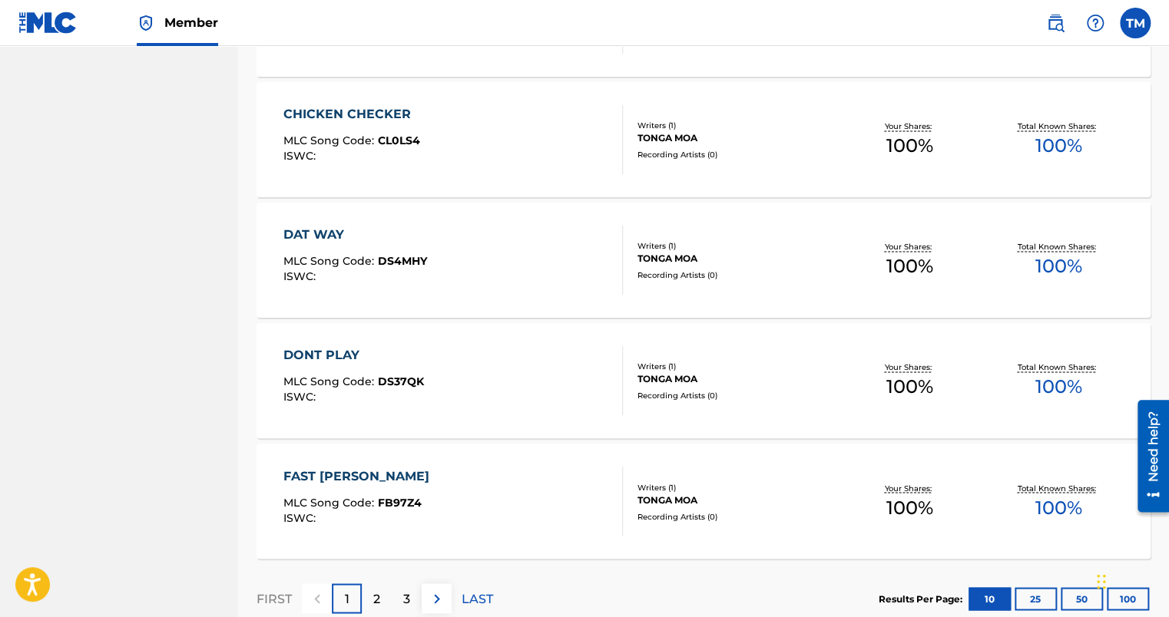
scroll to position [1140, 0]
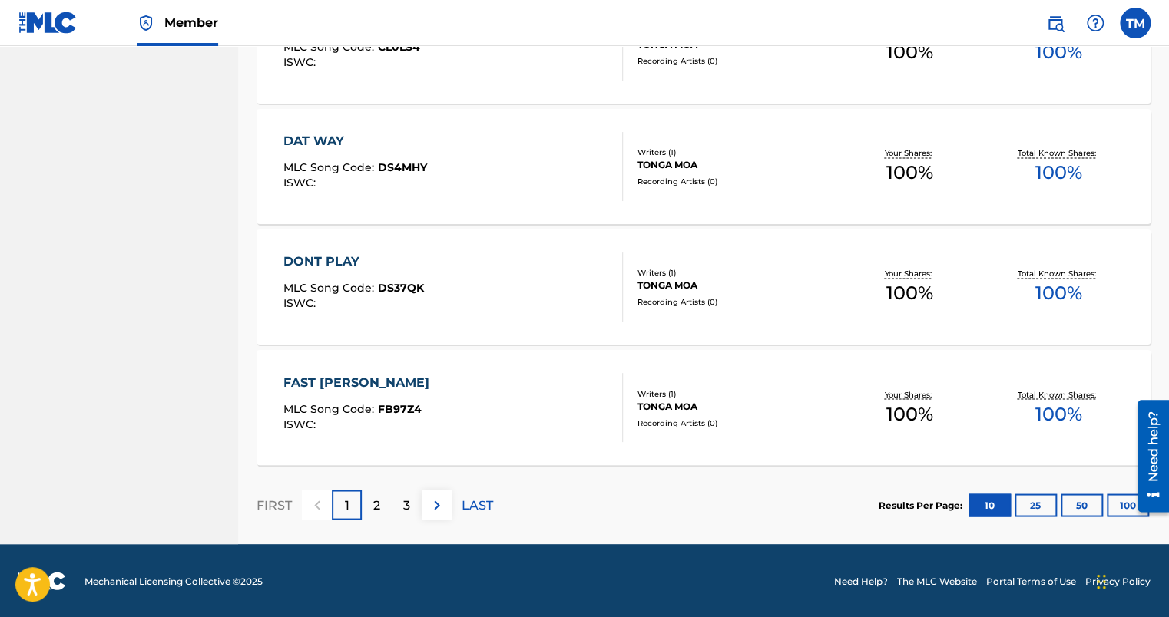
click at [379, 509] on p "2" at bounding box center [376, 505] width 7 height 18
click at [405, 504] on p "3" at bounding box center [406, 505] width 7 height 18
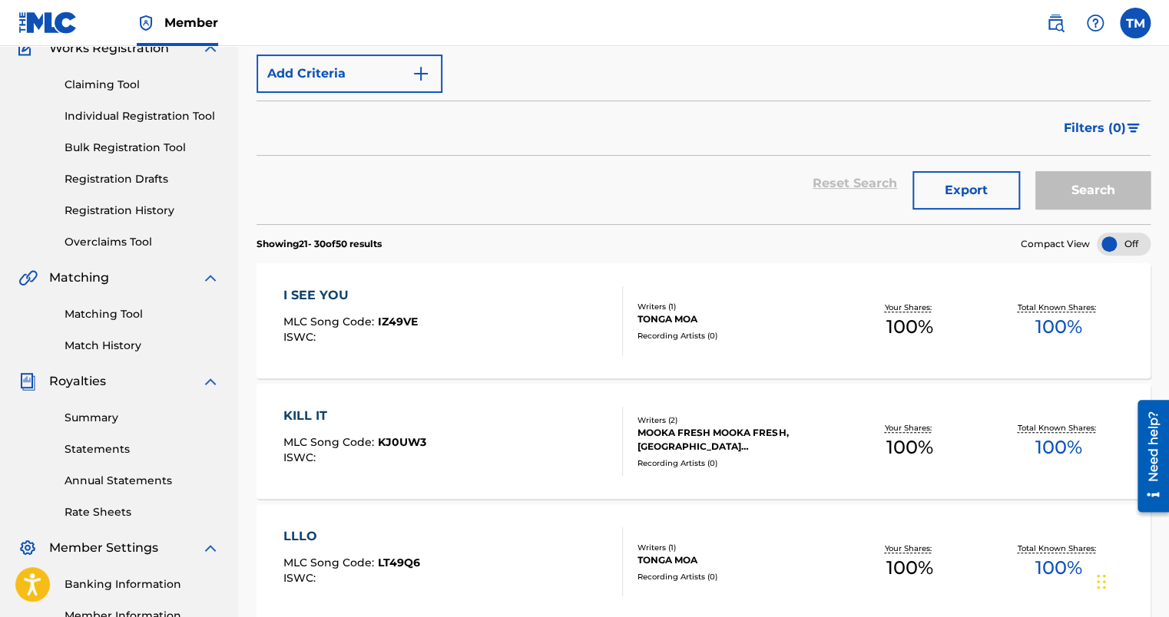
scroll to position [0, 0]
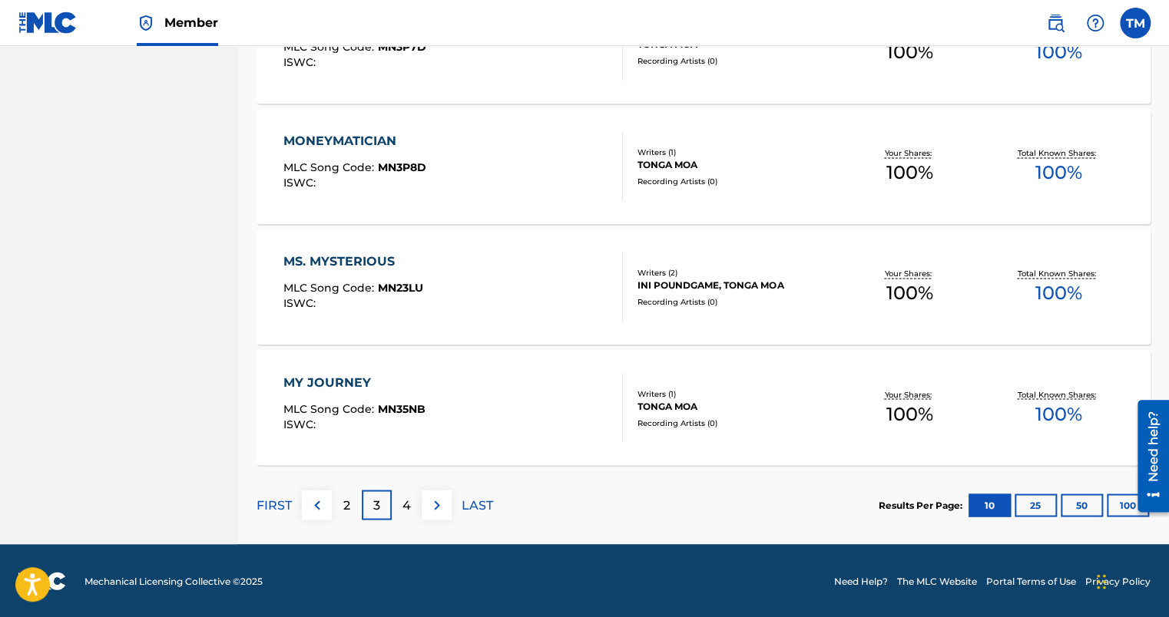
click at [403, 510] on p "4" at bounding box center [406, 505] width 8 height 18
click at [406, 506] on p "5" at bounding box center [406, 505] width 7 height 18
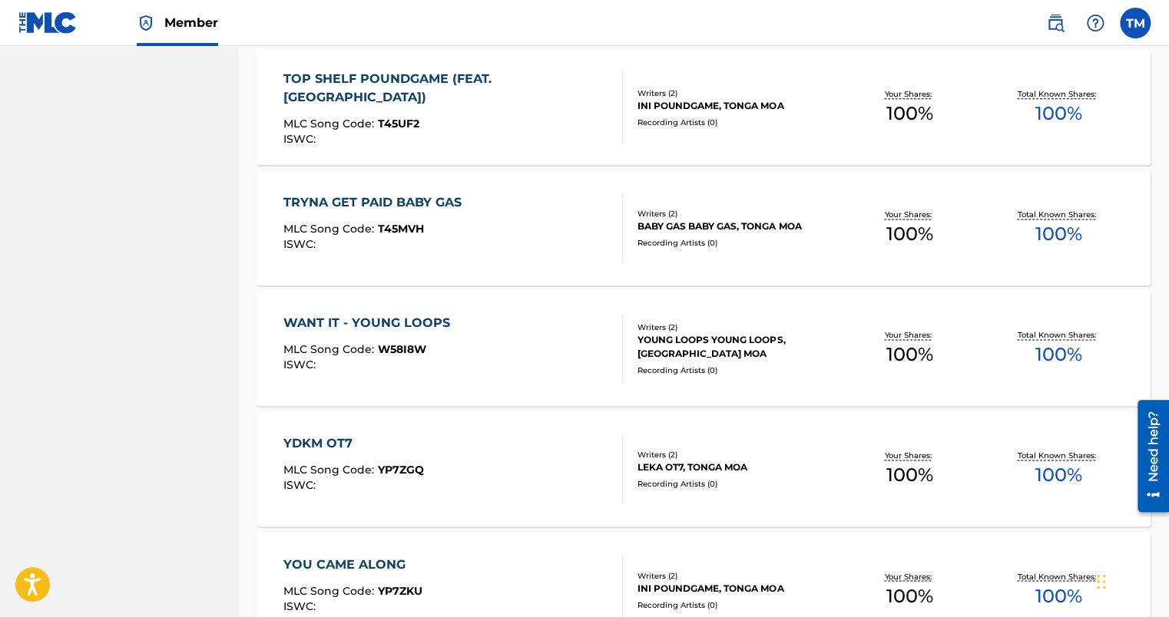
scroll to position [1140, 0]
